Goal: Task Accomplishment & Management: Manage account settings

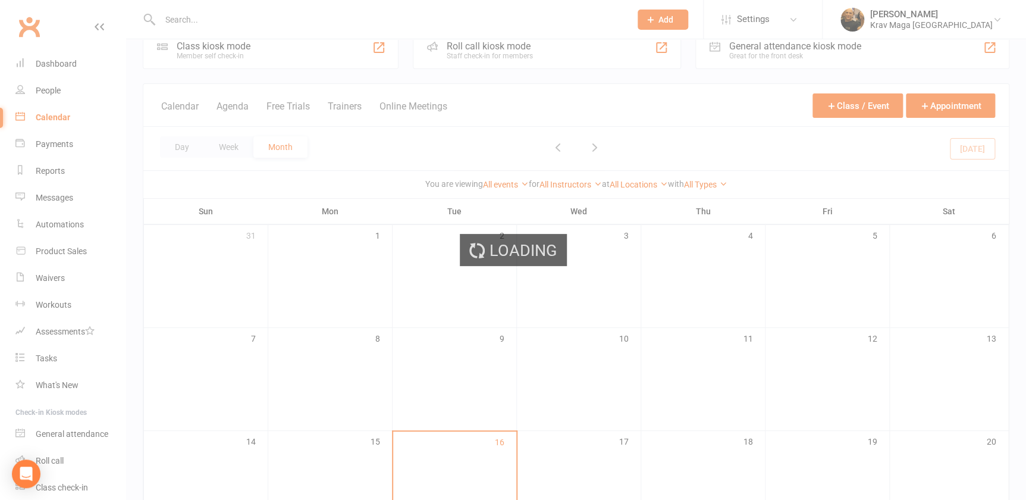
scroll to position [27, 0]
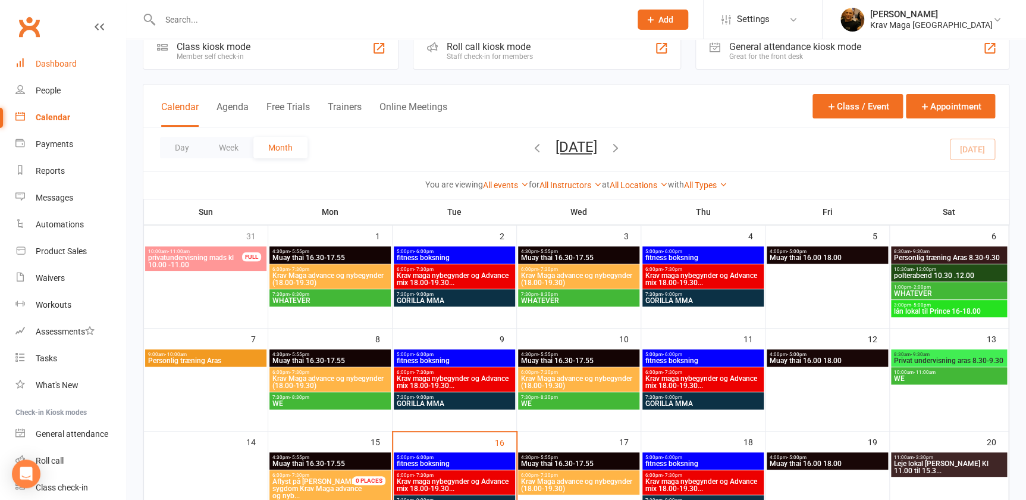
click at [59, 62] on div "Dashboard" at bounding box center [56, 64] width 41 height 10
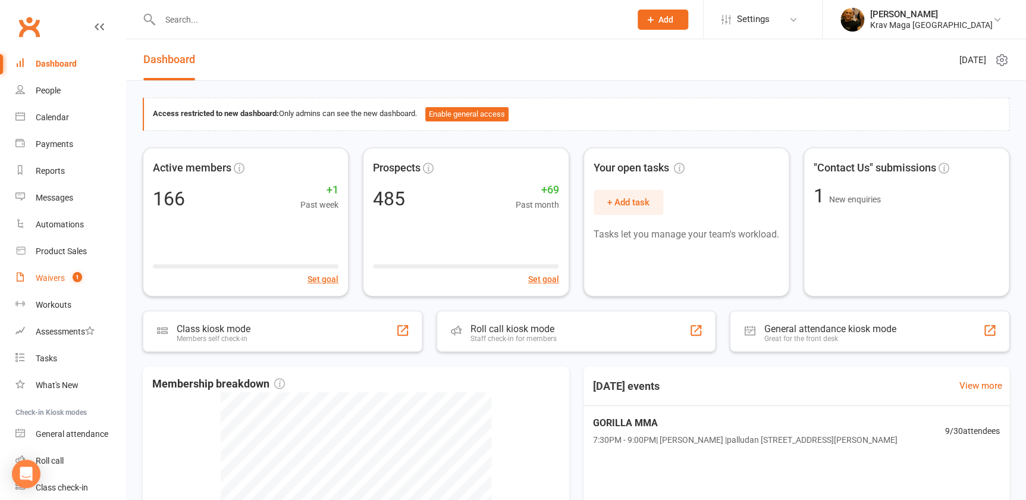
drag, startPoint x: 57, startPoint y: 274, endPoint x: 45, endPoint y: 278, distance: 13.0
click at [45, 278] on div "Waivers" at bounding box center [50, 278] width 29 height 10
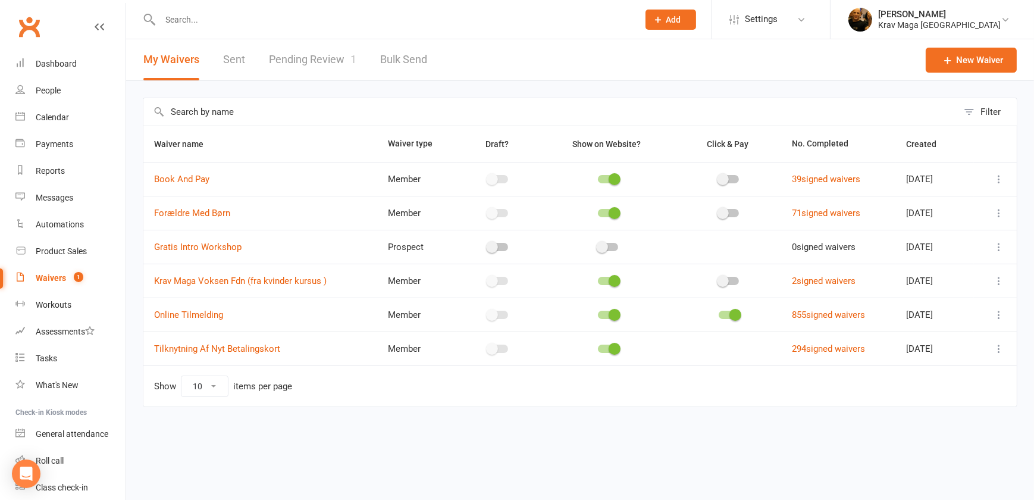
click at [314, 58] on link "Pending Review 1" at bounding box center [312, 59] width 87 height 41
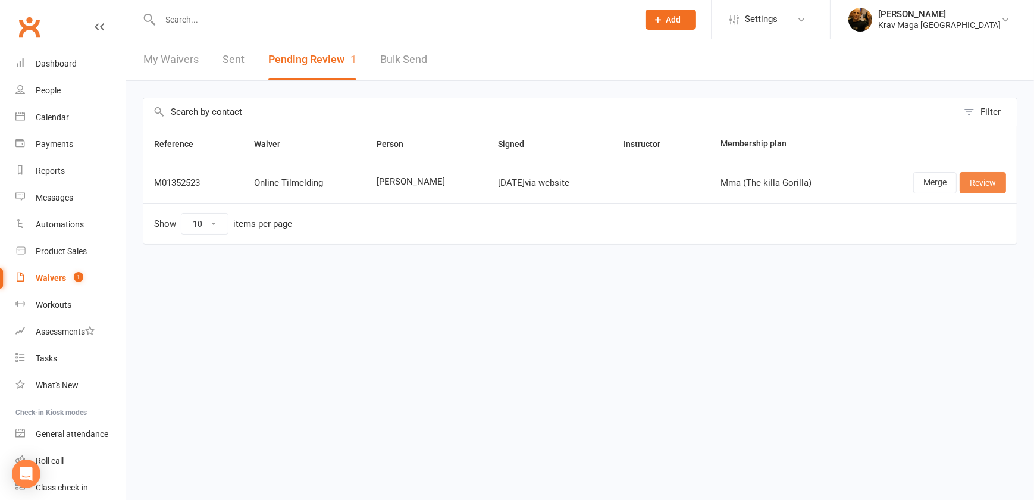
click at [995, 182] on link "Review" at bounding box center [983, 182] width 46 height 21
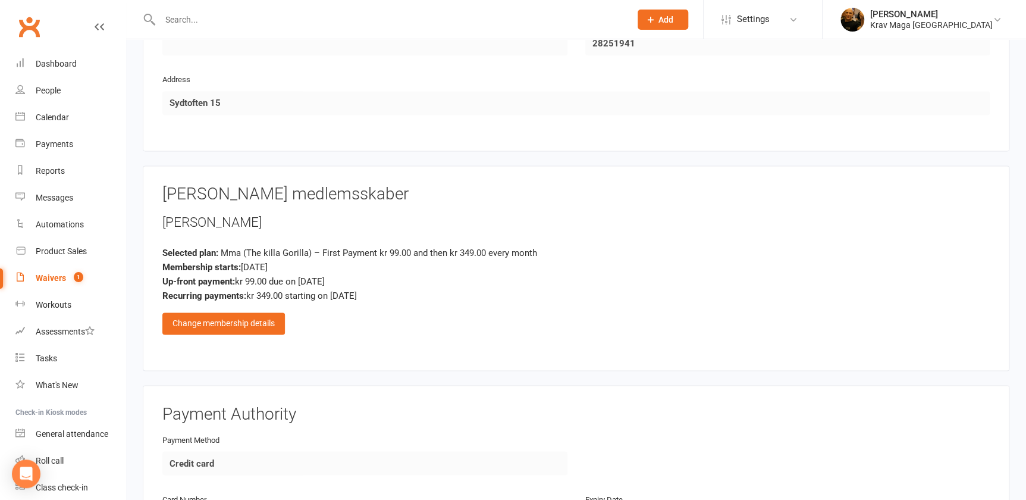
scroll to position [811, 0]
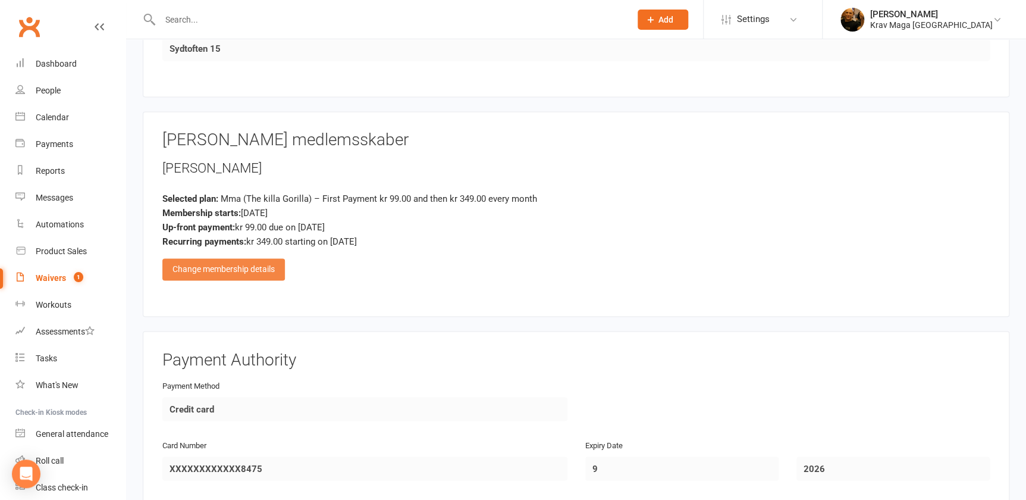
click at [230, 266] on div "Change membership details" at bounding box center [223, 268] width 123 height 21
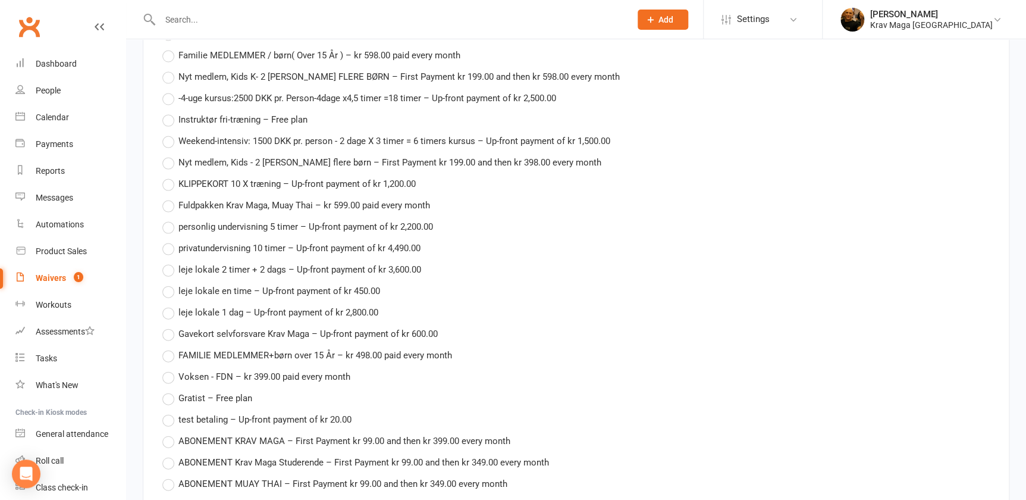
scroll to position [1460, 0]
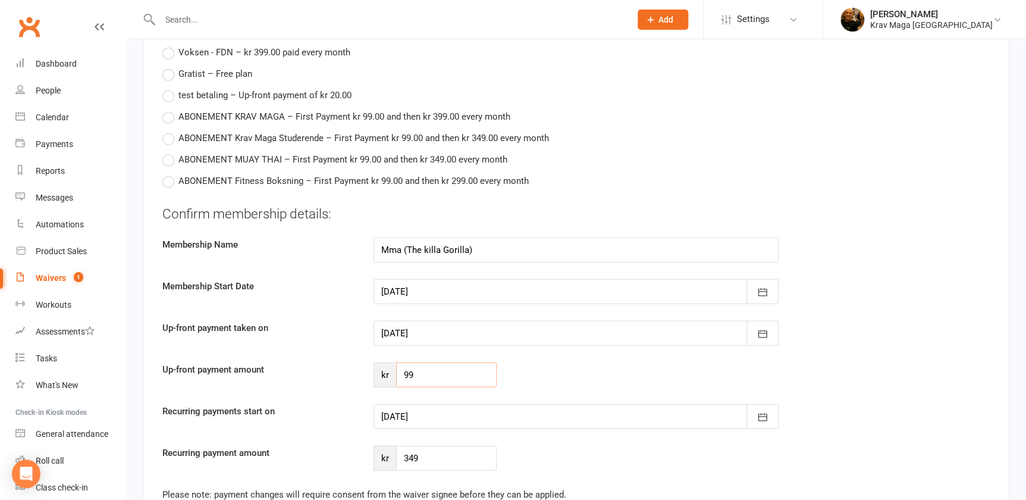
drag, startPoint x: 421, startPoint y: 374, endPoint x: 402, endPoint y: 374, distance: 19.0
click at [402, 374] on input "99" at bounding box center [446, 374] width 101 height 25
type input "174"
click at [760, 416] on icon "button" at bounding box center [763, 417] width 12 height 12
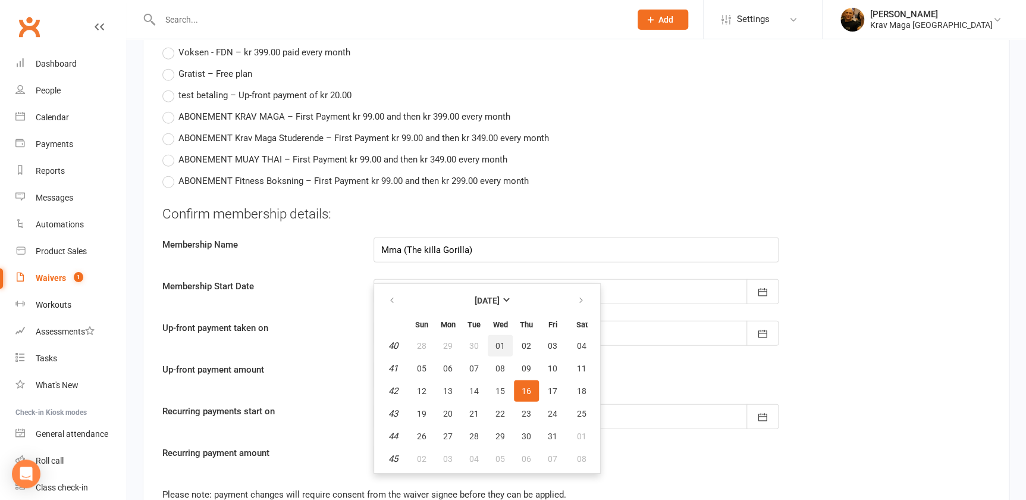
click at [497, 341] on span "01" at bounding box center [501, 346] width 10 height 10
type input "01 Oct 2025"
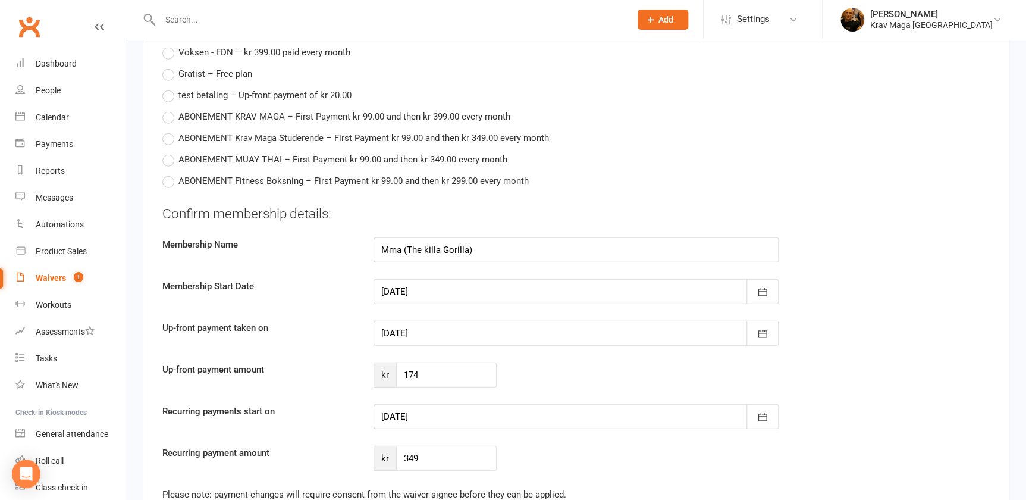
scroll to position [1785, 0]
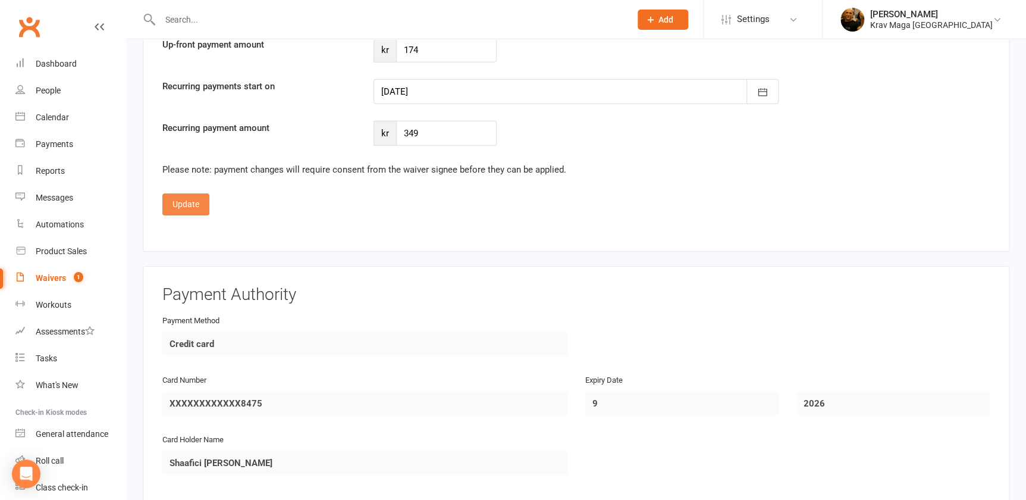
click at [188, 200] on button "Update" at bounding box center [185, 203] width 47 height 21
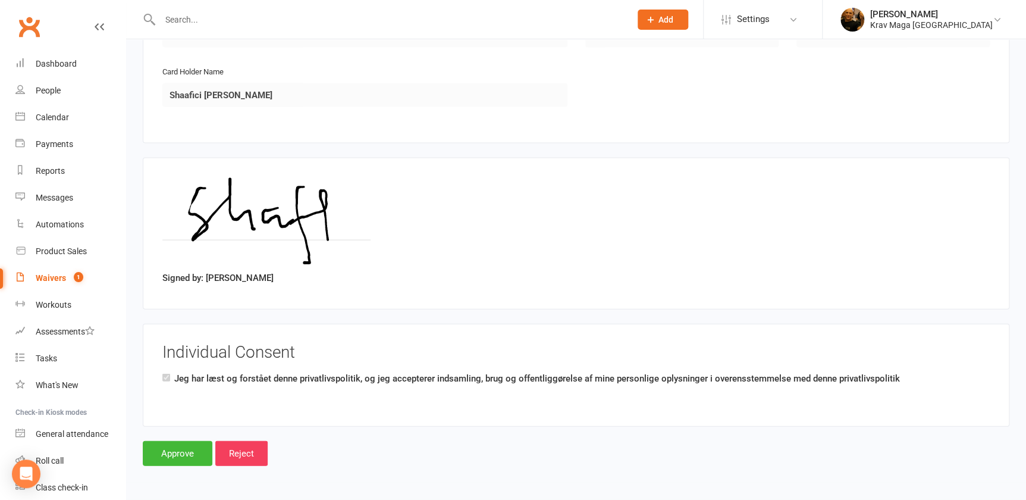
scroll to position [1239, 0]
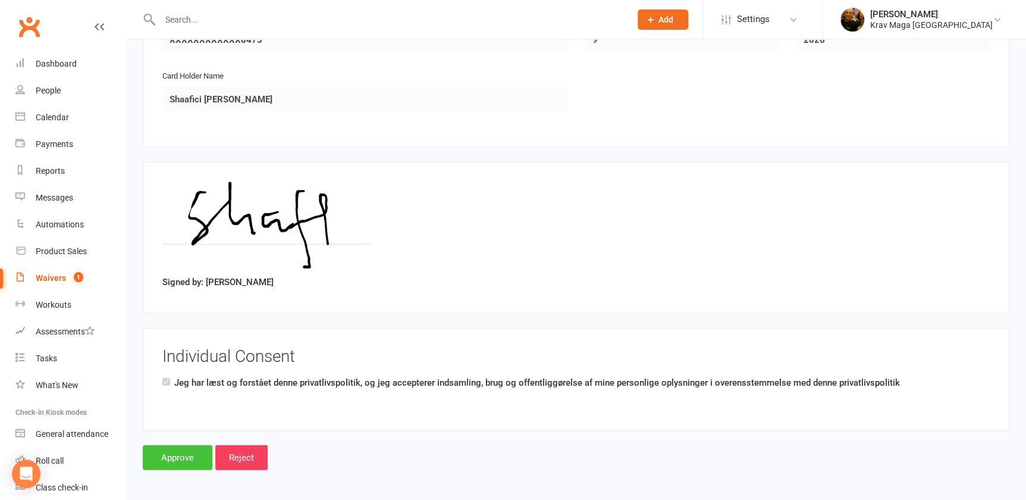
click at [171, 456] on input "Approve" at bounding box center [178, 457] width 70 height 25
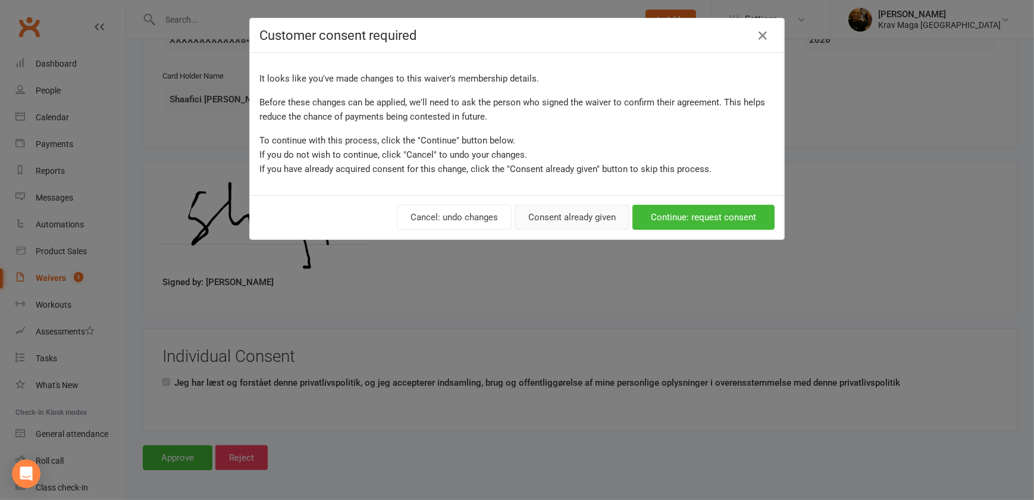
click at [560, 223] on button "Consent already given" at bounding box center [572, 217] width 115 height 25
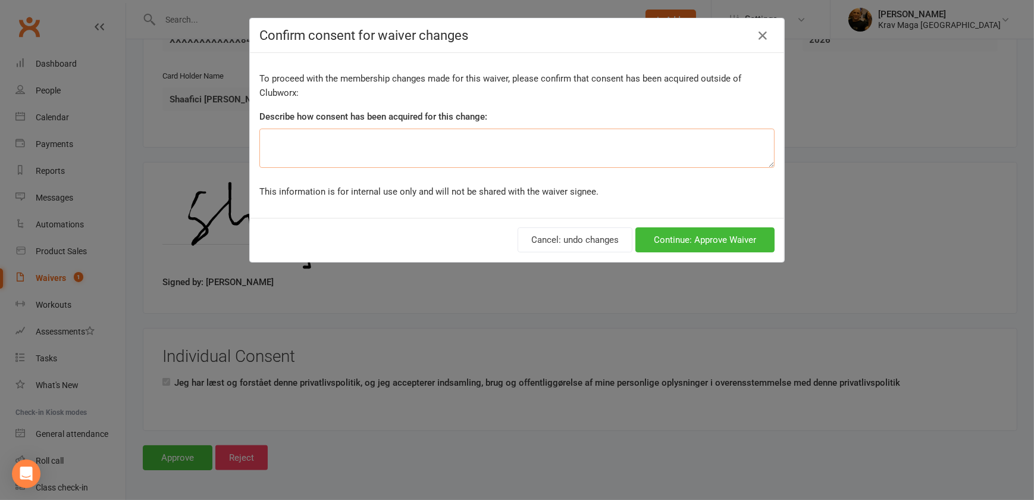
click at [289, 147] on textarea at bounding box center [516, 147] width 515 height 39
type textarea "fri gebyr"
click at [689, 240] on button "Continue: Approve Waiver" at bounding box center [704, 239] width 139 height 25
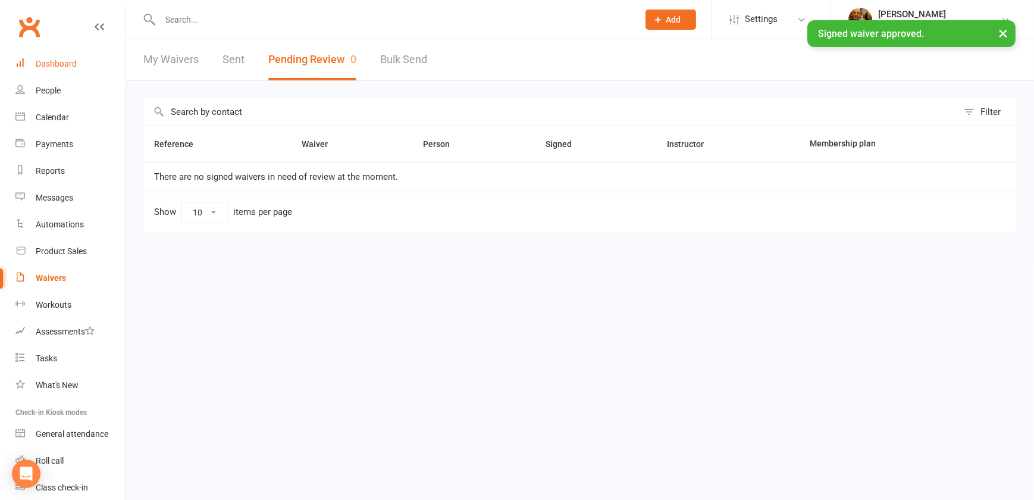
click at [61, 65] on div "Dashboard" at bounding box center [56, 64] width 41 height 10
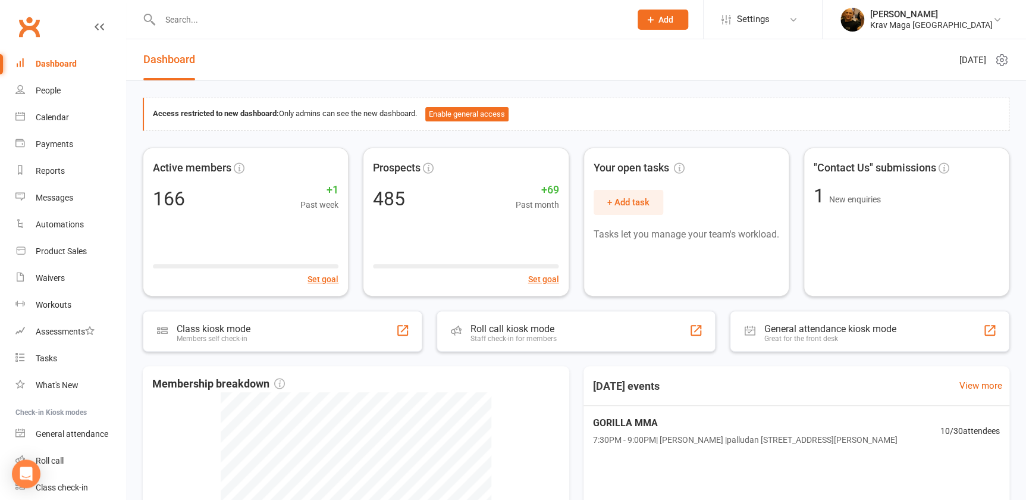
click at [173, 60] on link "Dashboard" at bounding box center [169, 59] width 52 height 41
click at [62, 65] on div "Dashboard" at bounding box center [56, 64] width 41 height 10
click at [57, 64] on div "Dashboard" at bounding box center [56, 64] width 41 height 10
click at [62, 59] on div "Dashboard" at bounding box center [56, 64] width 41 height 10
click at [58, 65] on div "Dashboard" at bounding box center [56, 64] width 41 height 10
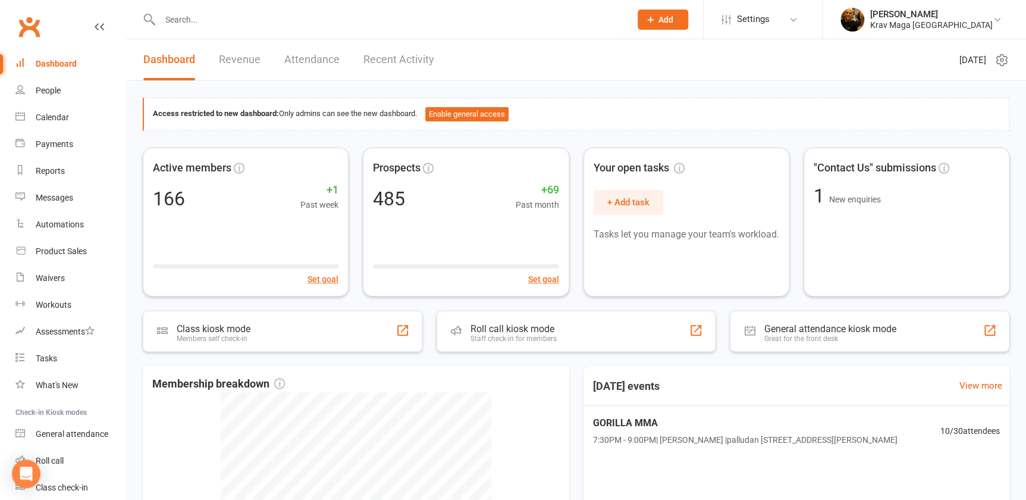
click at [398, 62] on link "Recent Activity" at bounding box center [398, 59] width 71 height 41
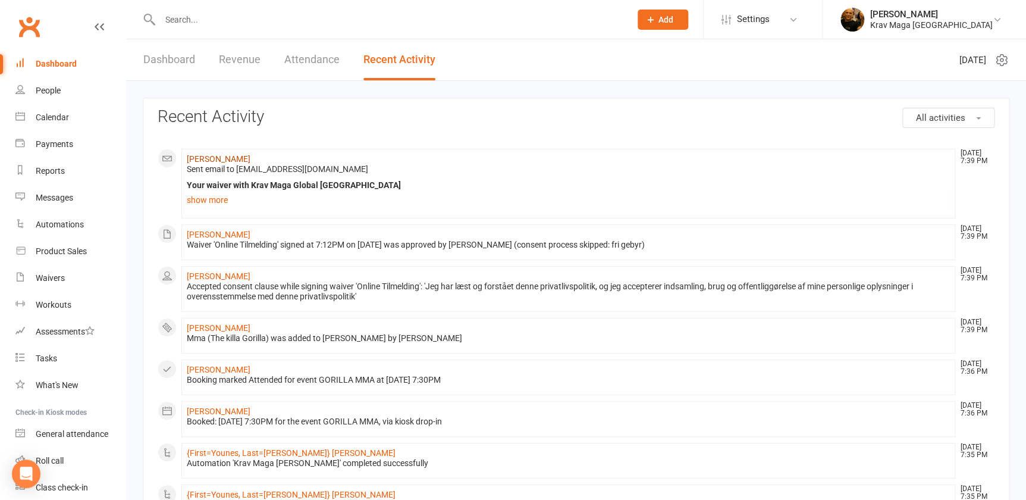
click at [205, 158] on link "[PERSON_NAME]" at bounding box center [219, 159] width 64 height 10
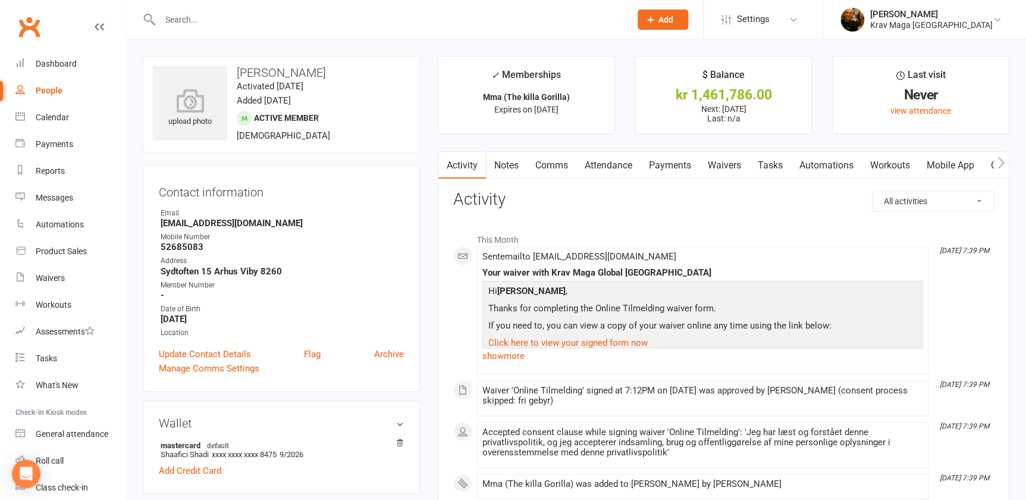
click at [1000, 161] on icon "button" at bounding box center [1001, 162] width 7 height 12
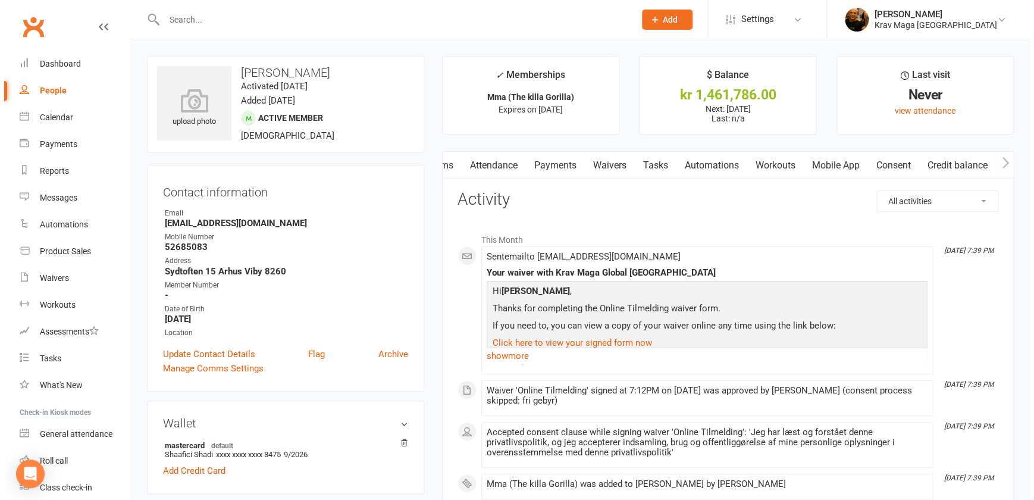
scroll to position [0, 119]
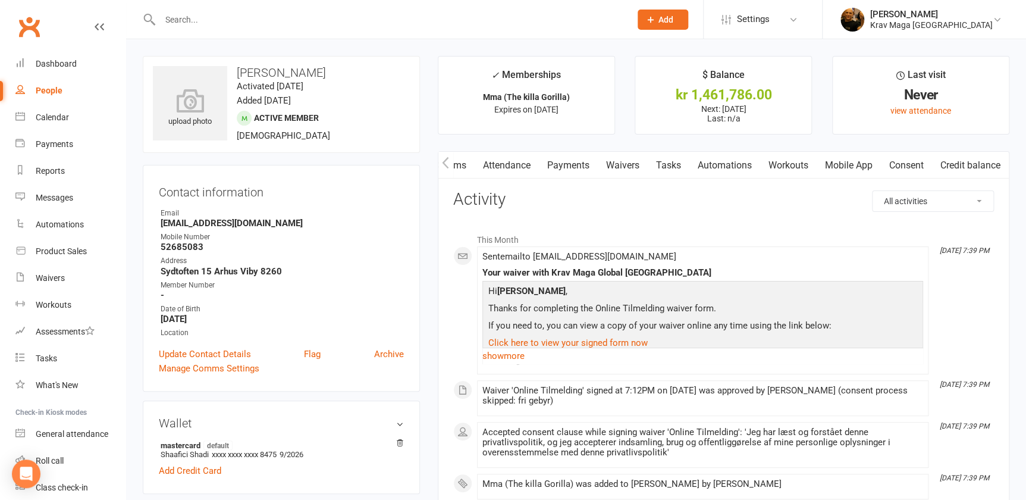
click at [851, 168] on link "Mobile App" at bounding box center [849, 165] width 64 height 27
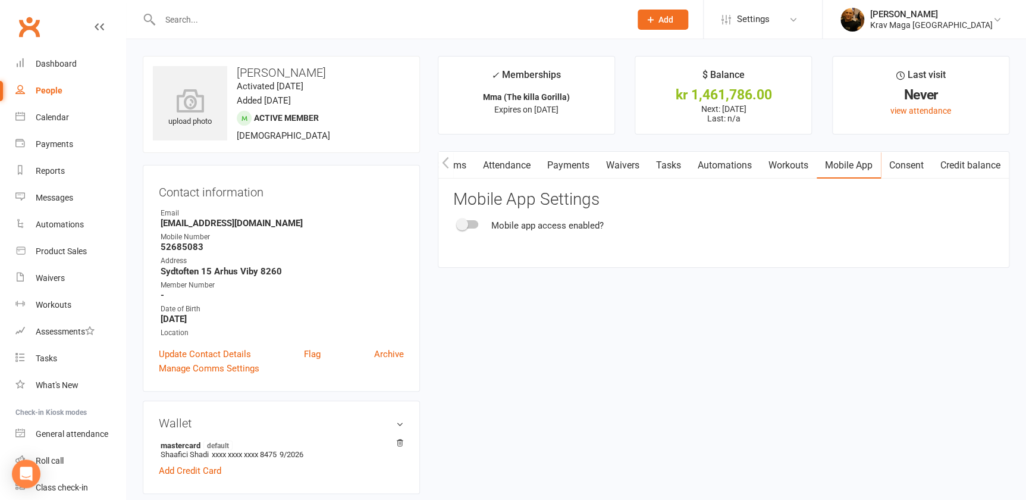
click at [472, 223] on div at bounding box center [468, 224] width 20 height 8
click at [458, 222] on input "checkbox" at bounding box center [458, 222] width 0 height 0
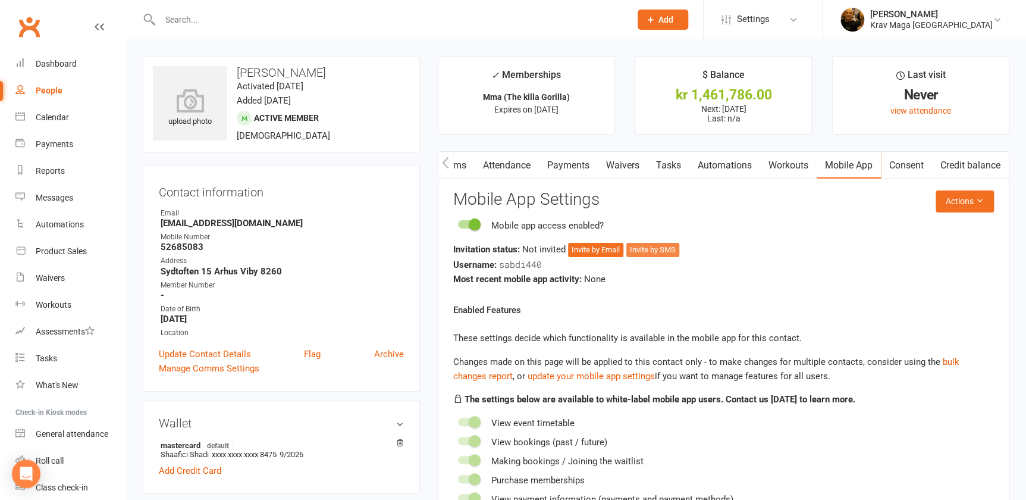
click at [662, 250] on button "Invite by SMS" at bounding box center [652, 250] width 53 height 14
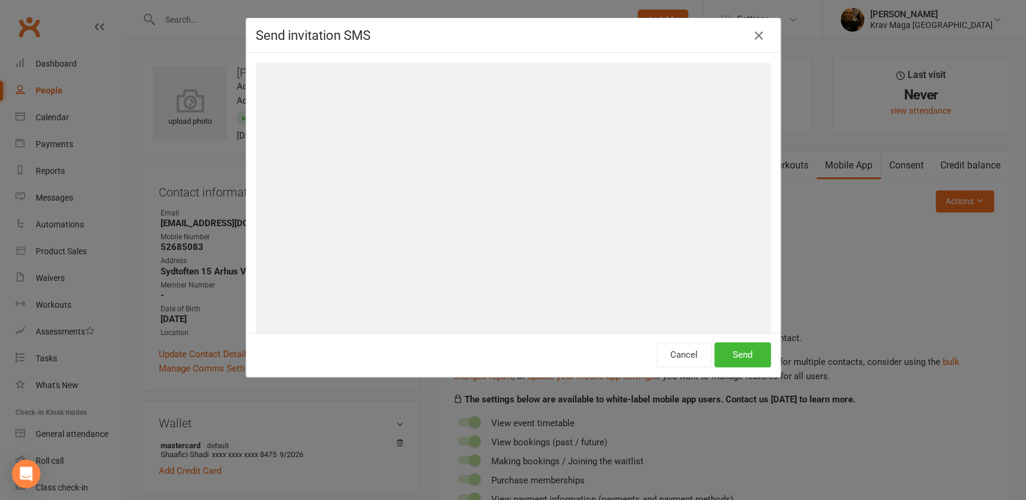
scroll to position [0, 113]
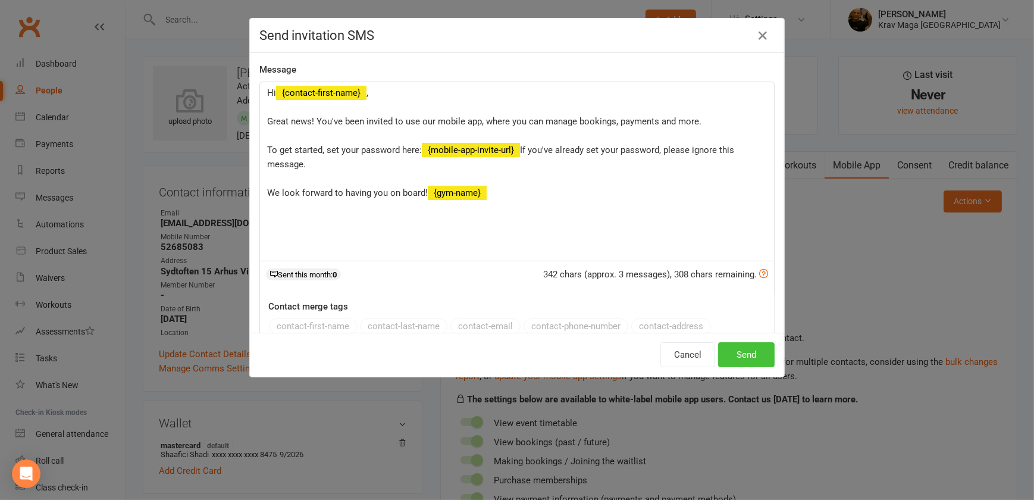
click at [739, 349] on button "Send" at bounding box center [746, 354] width 57 height 25
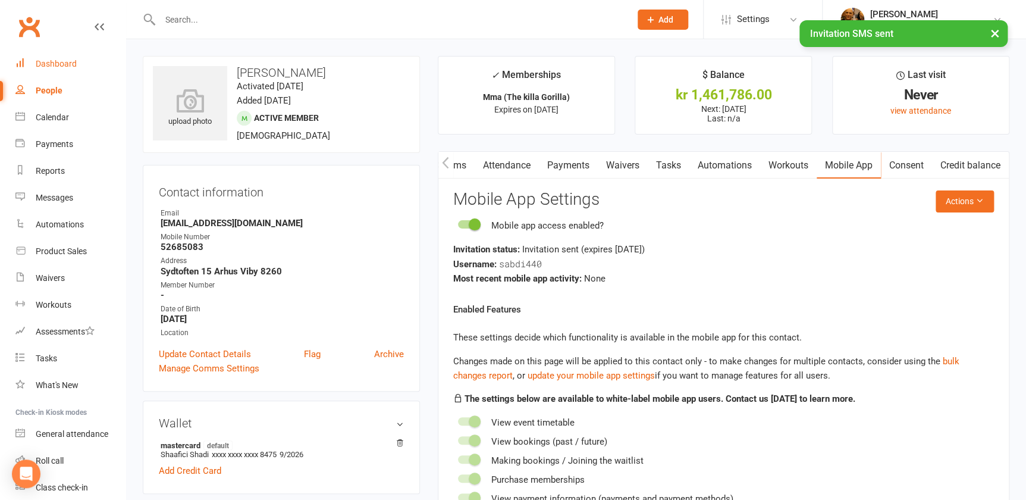
click at [63, 62] on div "Dashboard" at bounding box center [56, 64] width 41 height 10
